Goal: Information Seeking & Learning: Learn about a topic

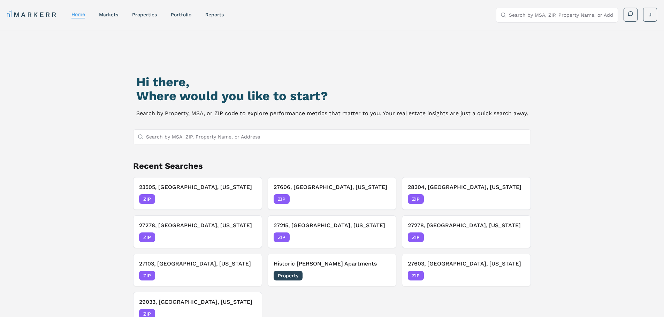
click at [313, 133] on input "Search by MSA, ZIP, Property Name, or Address" at bounding box center [336, 137] width 381 height 14
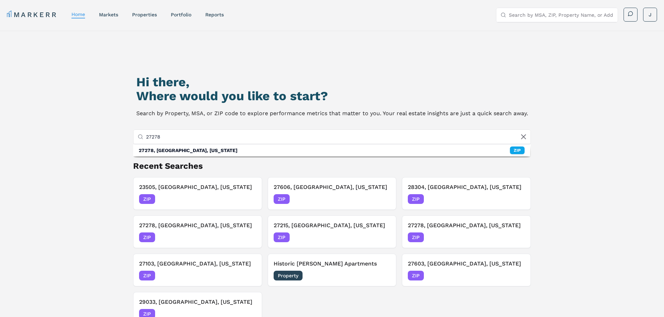
type input "27278"
drag, startPoint x: 336, startPoint y: 160, endPoint x: 335, endPoint y: 152, distance: 8.0
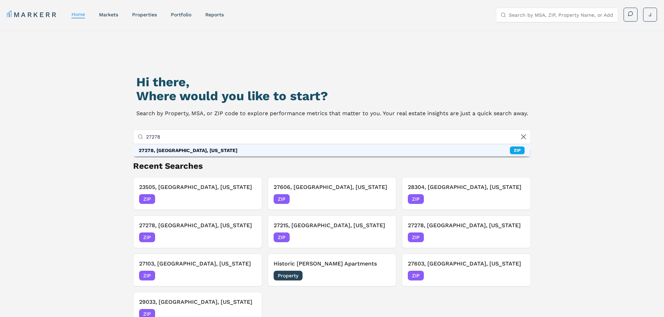
click at [336, 159] on div "Hi there, Where would you like to start? Search by Property, MSA, or ZIP code t…" at bounding box center [332, 200] width 465 height 317
click at [335, 152] on div "27278, Hillsborough, North Carolina ZIP" at bounding box center [331, 151] width 397 height 12
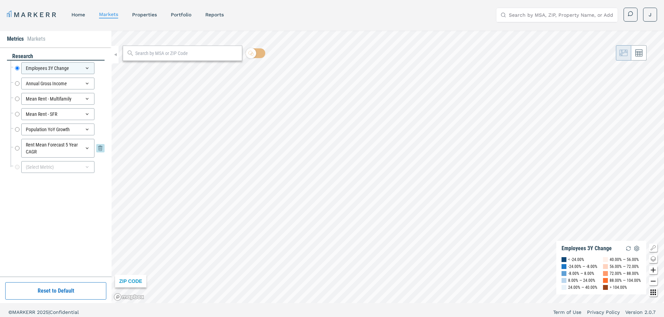
click at [21, 149] on div "Rent Mean Forecast 5 Year CAGR Rent Mean Forecast 5 Year CAGR" at bounding box center [60, 148] width 90 height 19
click at [19, 149] on input "Rent Mean Forecast 5 Year CAGR" at bounding box center [17, 148] width 5 height 19
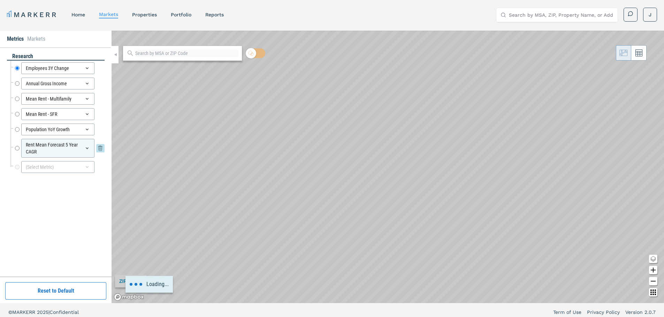
radio input "false"
radio input "true"
